Goal: Task Accomplishment & Management: Use online tool/utility

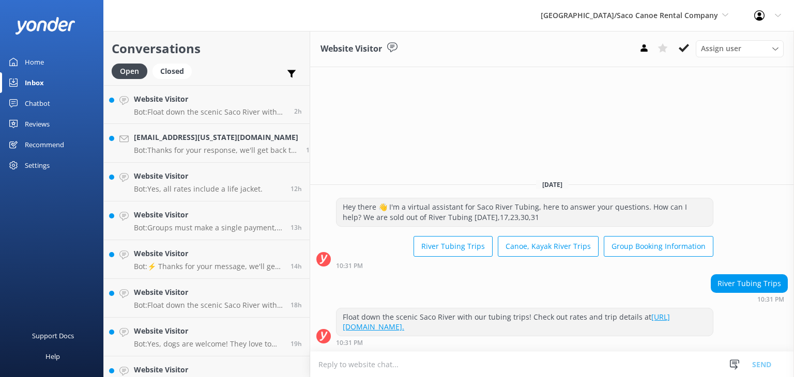
click at [37, 59] on div "Home" at bounding box center [34, 62] width 19 height 21
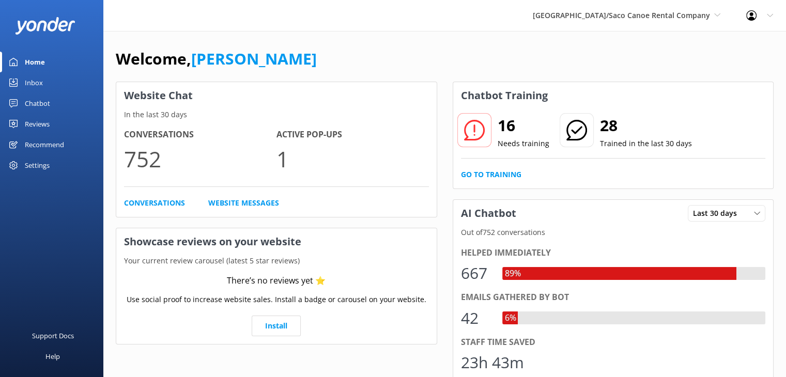
click at [37, 98] on div "Chatbot" at bounding box center [37, 103] width 25 height 21
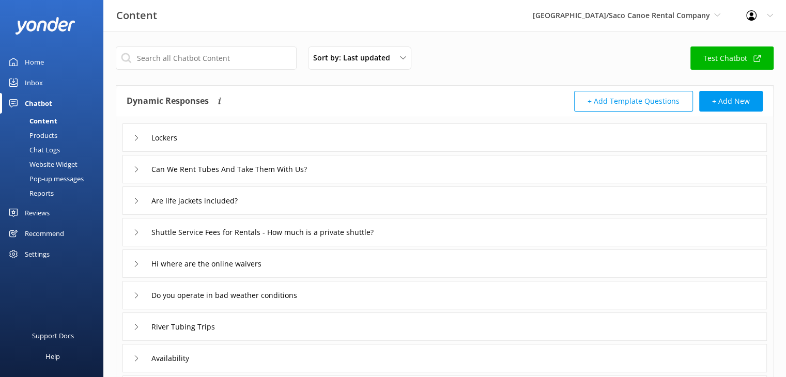
click at [48, 178] on div "Pop-up messages" at bounding box center [45, 179] width 78 height 14
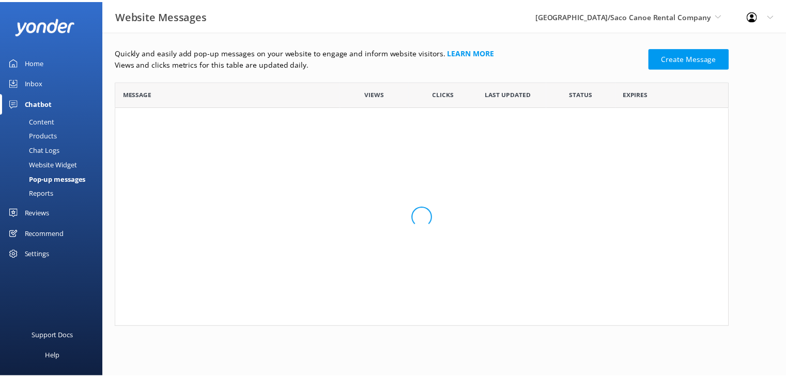
scroll to position [150, 612]
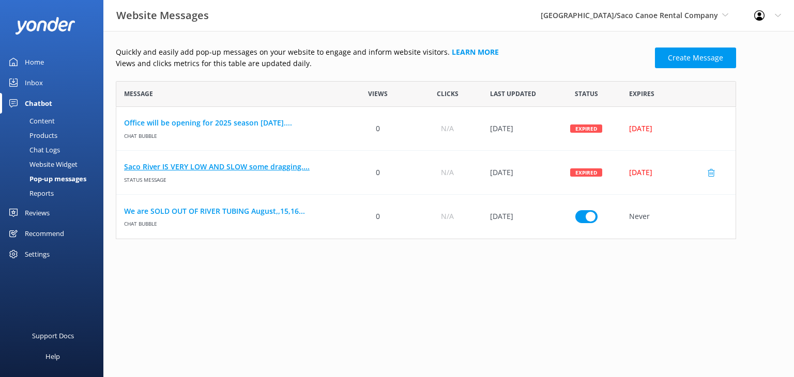
click at [266, 172] on link "Saco River IS VERY LOW AND SLOW some dragging...." at bounding box center [229, 166] width 211 height 11
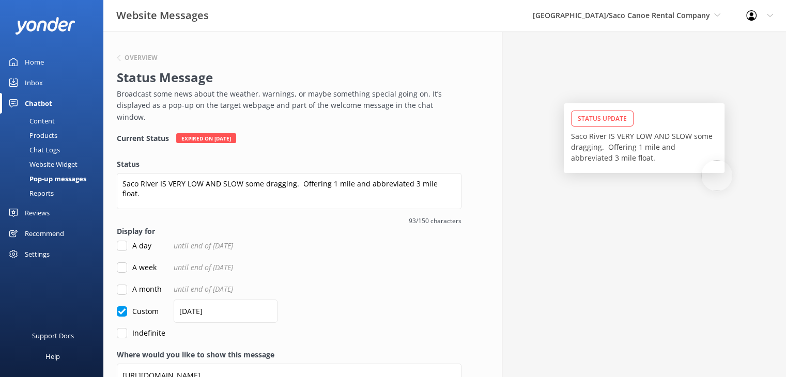
click at [122, 328] on input "Indefinite" at bounding box center [122, 333] width 10 height 10
checkbox input "true"
checkbox input "false"
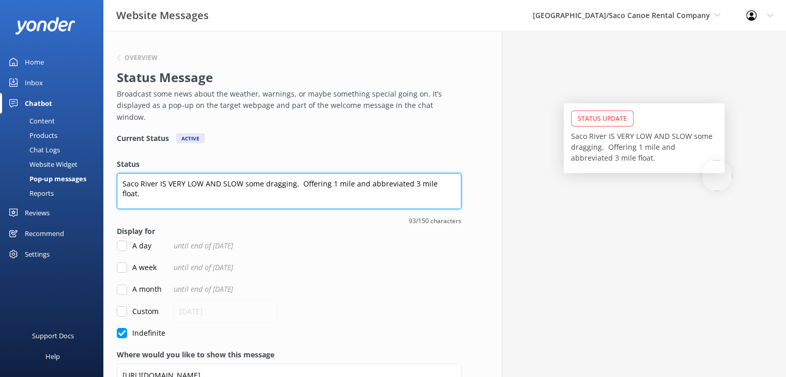
click at [452, 173] on textarea "Saco River IS VERY LOW AND SLOW some dragging. Offering 1 mile and abbreviated …" at bounding box center [289, 191] width 345 height 36
type textarea "Saco River IS VERY LOW AND SLOW some dragging. Offering 1 mile and abbreviated …"
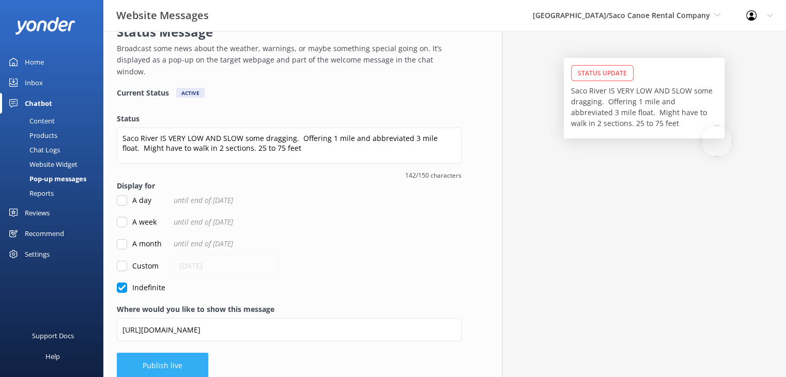
click at [178, 357] on button "Publish live" at bounding box center [162, 366] width 91 height 26
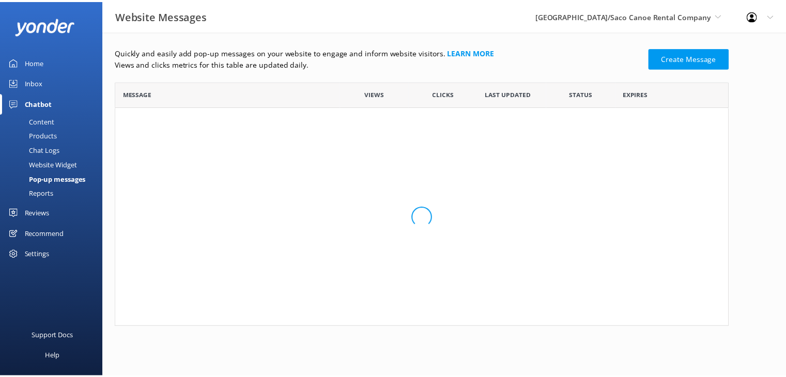
scroll to position [150, 612]
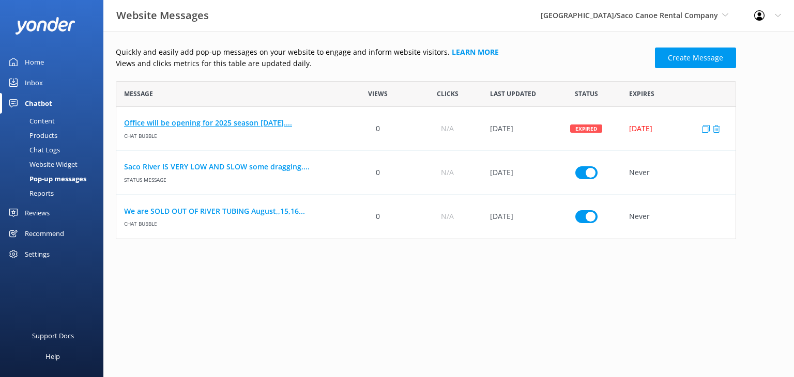
click at [234, 122] on link "Office will be opening for 2025 season [DATE]...." at bounding box center [229, 122] width 211 height 11
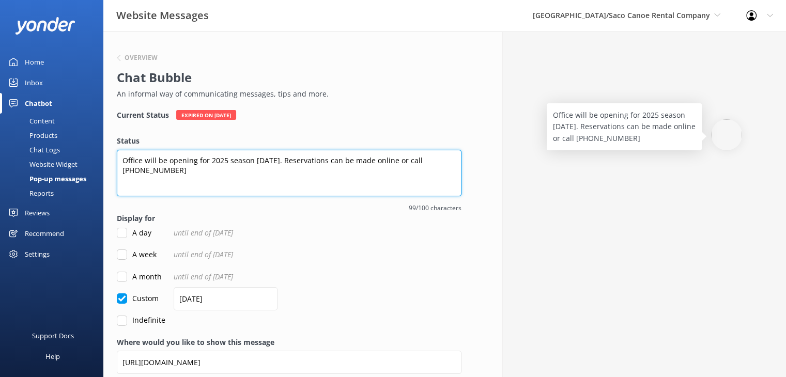
drag, startPoint x: 165, startPoint y: 178, endPoint x: 60, endPoint y: 112, distance: 124.0
click at [60, 112] on div "Website Messages Saco River Tubing Center/Saco Canoe Rental Company Saco River …" at bounding box center [393, 226] width 786 height 391
type textarea "Saco River is Very Low and Slow. Baby can crawl as fast as you can tube."
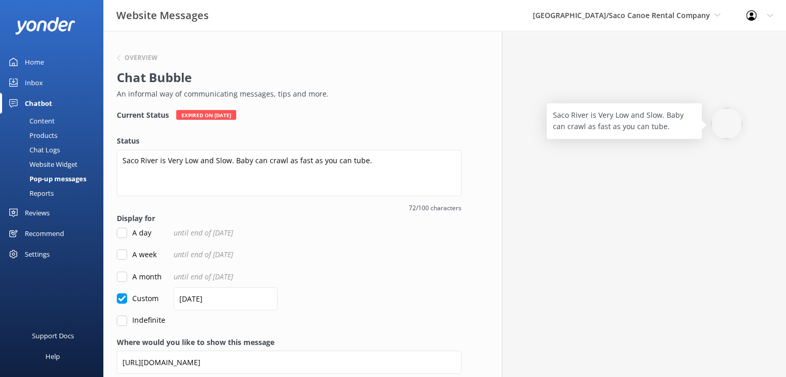
click at [129, 323] on label "Indefinite" at bounding box center [141, 320] width 49 height 11
click at [127, 323] on input "Indefinite" at bounding box center [122, 321] width 10 height 10
checkbox input "true"
checkbox input "false"
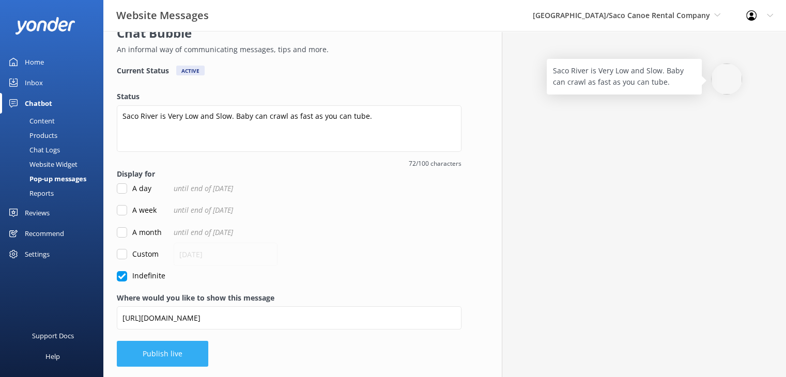
click at [171, 345] on button "Publish live" at bounding box center [162, 354] width 91 height 26
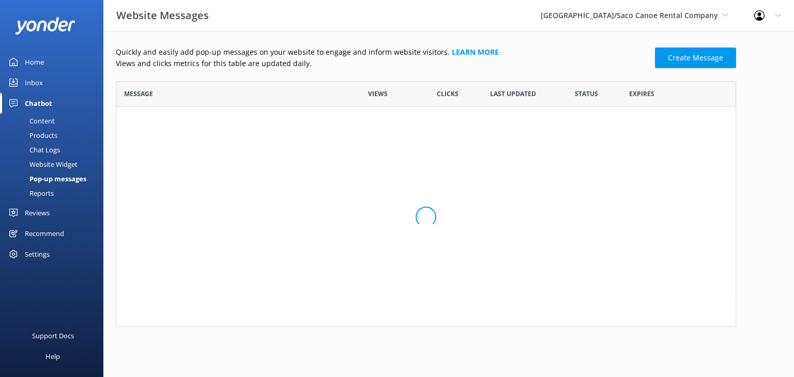
scroll to position [8, 8]
